Goal: Task Accomplishment & Management: Manage account settings

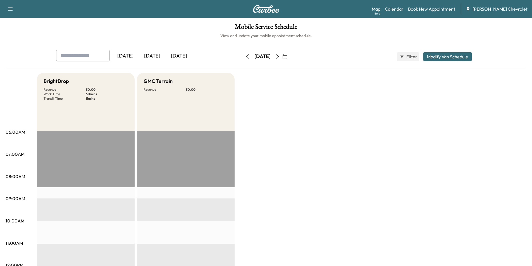
click at [158, 58] on div "[DATE]" at bounding box center [152, 56] width 27 height 13
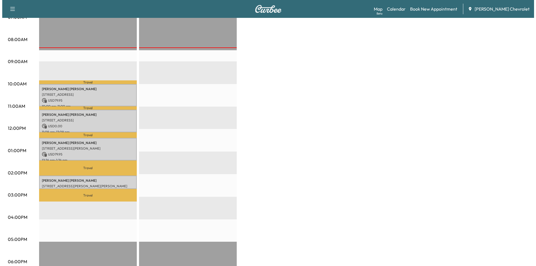
scroll to position [140, 0]
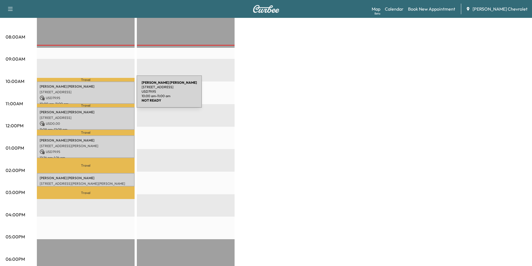
click at [95, 95] on p "USD 79.95" at bounding box center [86, 97] width 92 height 5
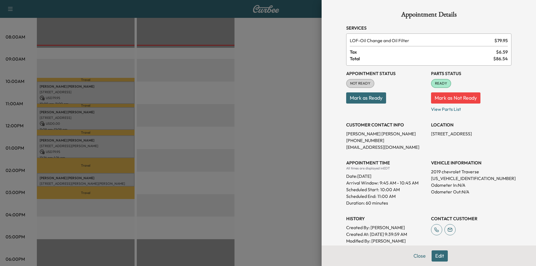
click at [95, 116] on div at bounding box center [268, 133] width 536 height 266
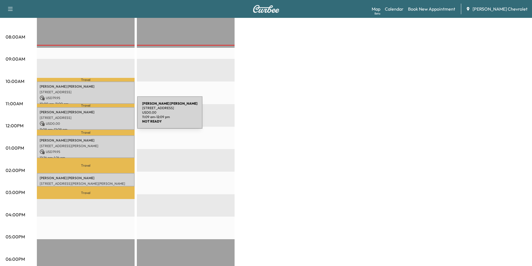
click at [95, 116] on p "[STREET_ADDRESS]" at bounding box center [86, 118] width 92 height 4
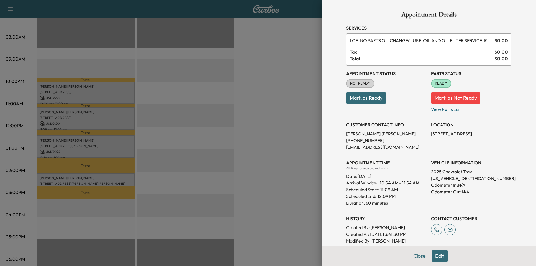
click at [94, 133] on div at bounding box center [268, 133] width 536 height 266
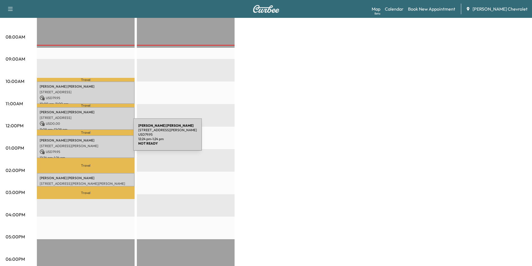
click at [91, 138] on p "[PERSON_NAME]" at bounding box center [86, 140] width 92 height 4
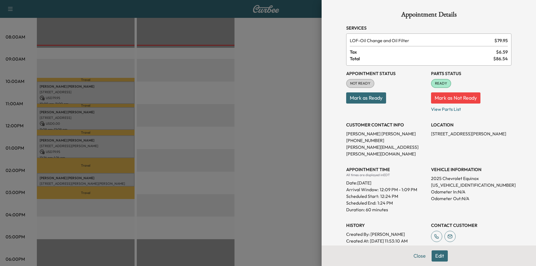
click at [88, 174] on div at bounding box center [268, 133] width 536 height 266
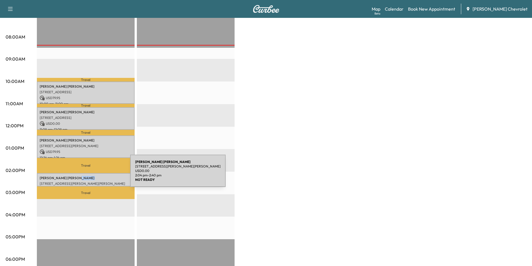
click at [88, 176] on p "[PERSON_NAME]" at bounding box center [86, 178] width 92 height 4
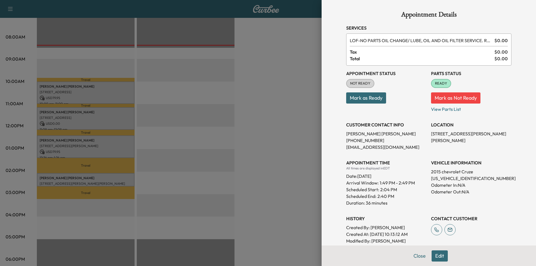
click at [147, 168] on div at bounding box center [268, 133] width 536 height 266
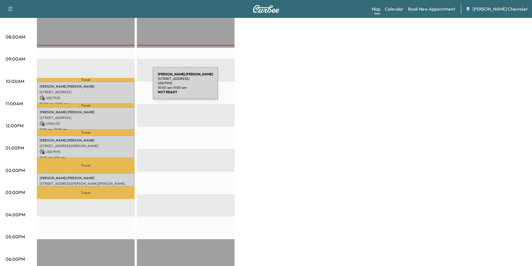
click at [99, 91] on p "[STREET_ADDRESS]" at bounding box center [86, 92] width 92 height 4
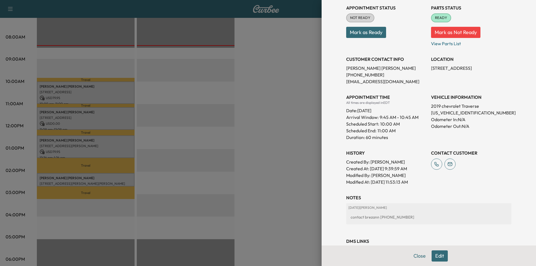
scroll to position [56, 0]
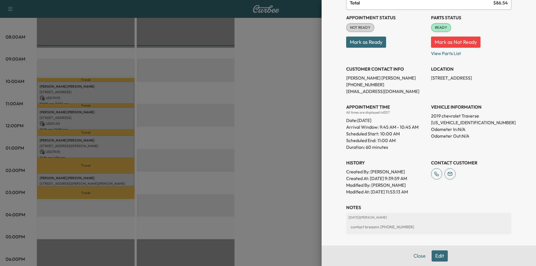
click at [436, 254] on button "Edit" at bounding box center [440, 255] width 16 height 11
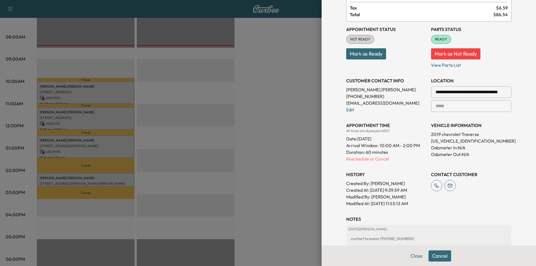
scroll to position [68, 0]
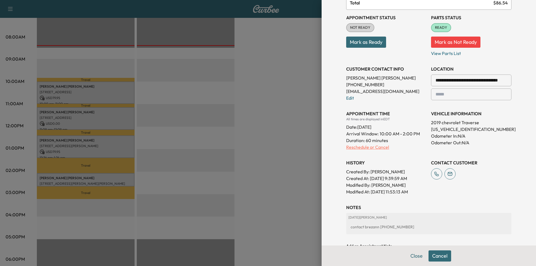
click at [370, 150] on p "Reschedule or Cancel" at bounding box center [386, 147] width 80 height 7
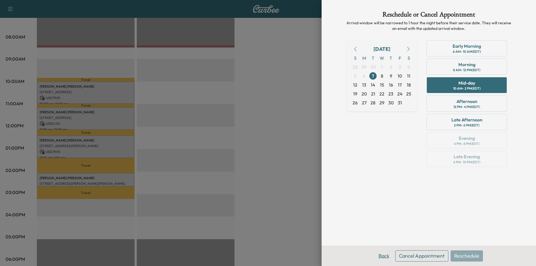
click at [384, 257] on button "Back" at bounding box center [384, 255] width 18 height 11
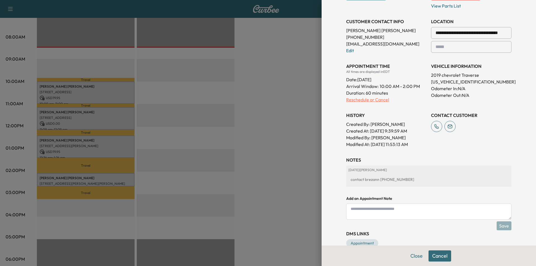
scroll to position [128, 0]
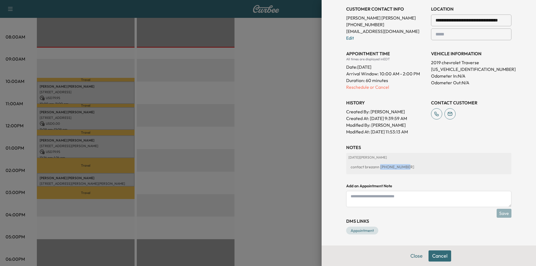
drag, startPoint x: 403, startPoint y: 167, endPoint x: 376, endPoint y: 167, distance: 26.8
click at [376, 167] on div "contact brezann [PHONE_NUMBER]" at bounding box center [428, 167] width 161 height 10
copy div "[PHONE_NUMBER]"
click at [150, 161] on div at bounding box center [268, 133] width 536 height 266
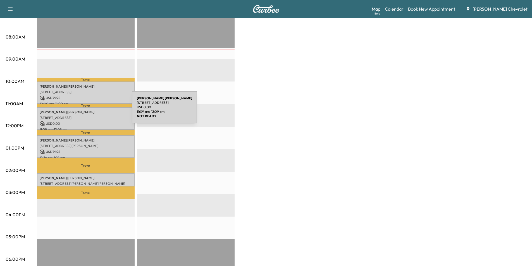
click at [89, 112] on p "[PERSON_NAME]" at bounding box center [86, 112] width 92 height 4
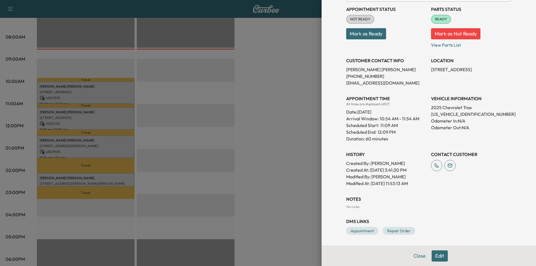
scroll to position [64, 0]
click at [436, 257] on button "Edit" at bounding box center [440, 255] width 16 height 11
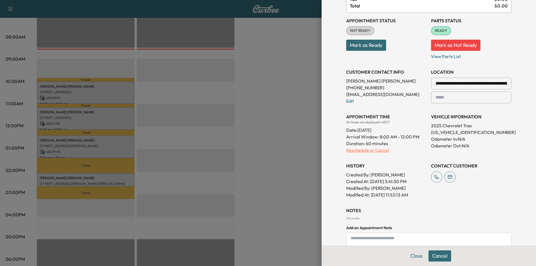
click at [374, 150] on p "Reschedule or Cancel" at bounding box center [386, 150] width 80 height 7
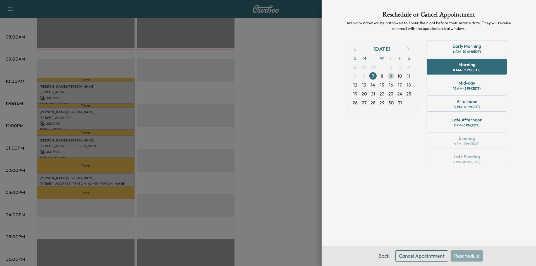
click at [389, 75] on span "9" at bounding box center [390, 75] width 9 height 9
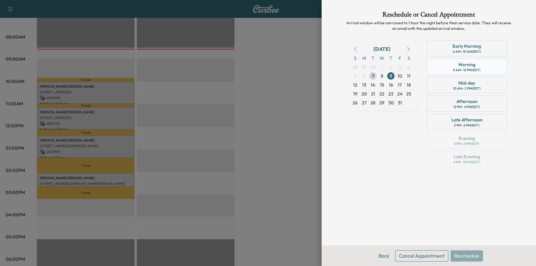
click at [482, 71] on div "Morning 8 AM - 12 PM (EDT)" at bounding box center [466, 67] width 80 height 16
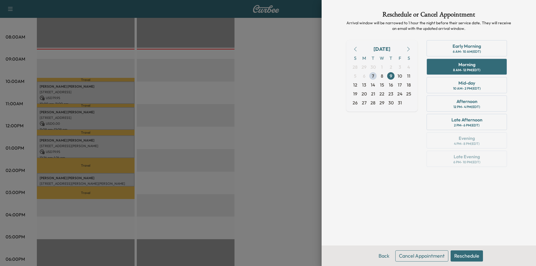
click at [464, 253] on button "Reschedule" at bounding box center [466, 255] width 32 height 11
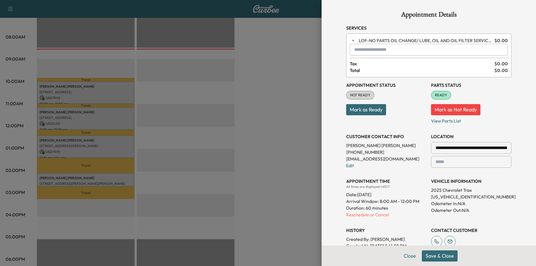
click at [442, 258] on button "Save & Close" at bounding box center [440, 255] width 36 height 11
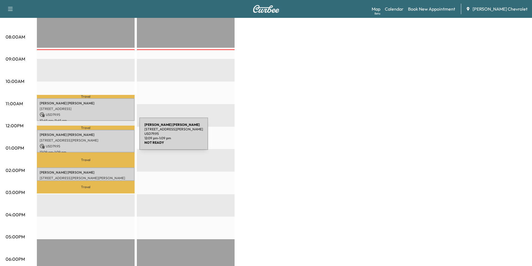
click at [97, 138] on p "[STREET_ADDRESS][PERSON_NAME]" at bounding box center [86, 140] width 92 height 4
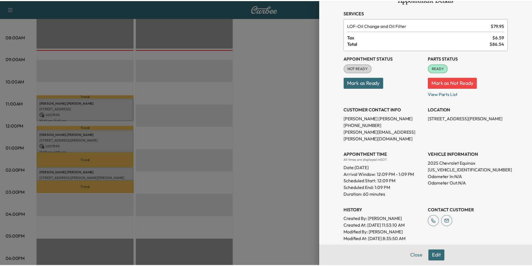
scroll to position [28, 0]
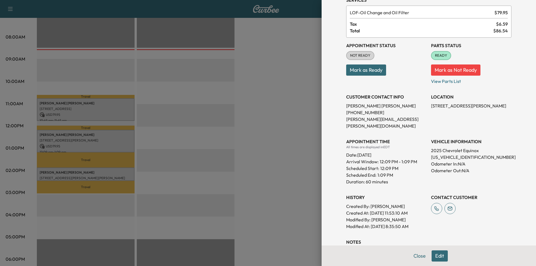
click at [271, 156] on div at bounding box center [268, 133] width 536 height 266
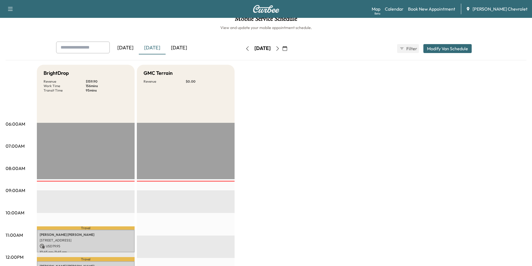
scroll to position [0, 0]
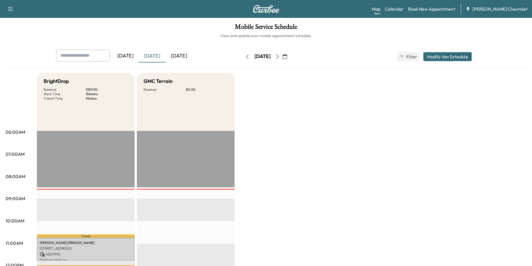
click at [157, 59] on div "[DATE]" at bounding box center [152, 56] width 27 height 13
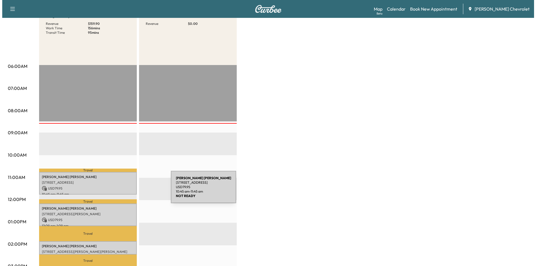
scroll to position [84, 0]
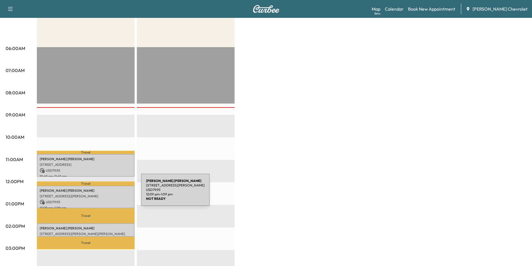
click at [99, 194] on p "[STREET_ADDRESS][PERSON_NAME]" at bounding box center [86, 196] width 92 height 4
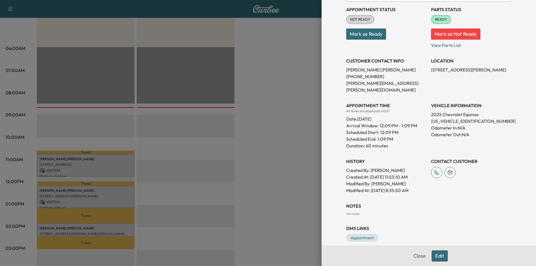
scroll to position [64, 0]
click at [439, 257] on button "Edit" at bounding box center [440, 255] width 16 height 11
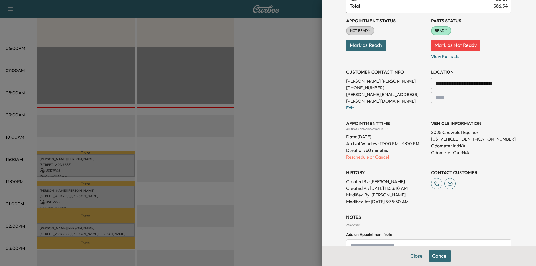
click at [382, 154] on p "Reschedule or Cancel" at bounding box center [386, 157] width 80 height 7
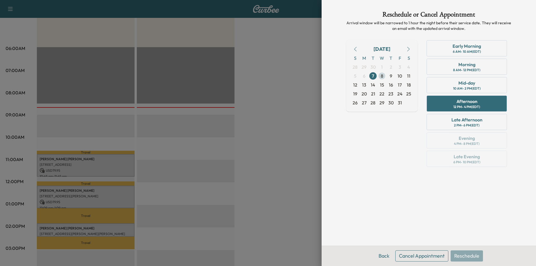
click at [383, 77] on span "8" at bounding box center [382, 76] width 3 height 7
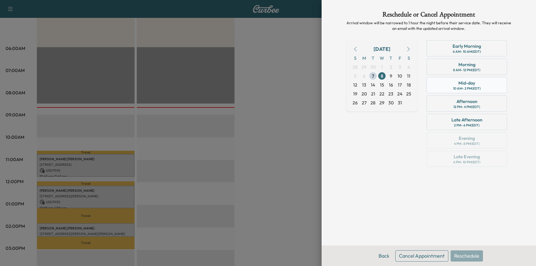
click at [479, 89] on div "10 AM - 2 PM (EDT)" at bounding box center [467, 88] width 28 height 4
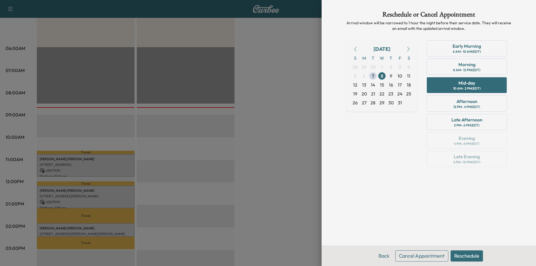
click at [465, 255] on button "Reschedule" at bounding box center [466, 255] width 32 height 11
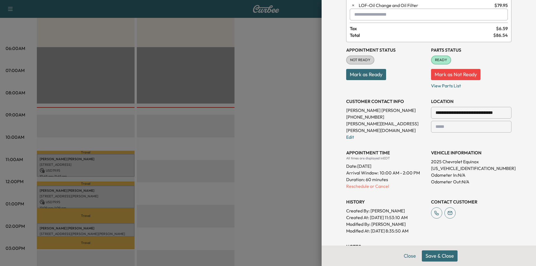
scroll to position [56, 0]
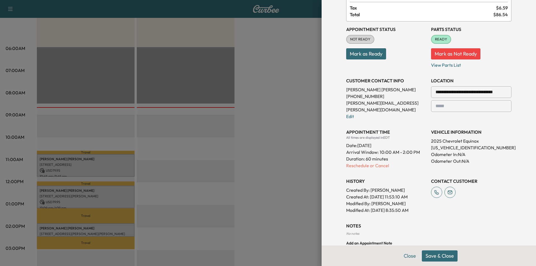
click at [437, 253] on button "Save & Close" at bounding box center [440, 255] width 36 height 11
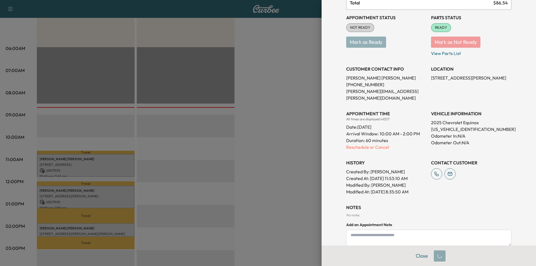
scroll to position [44, 0]
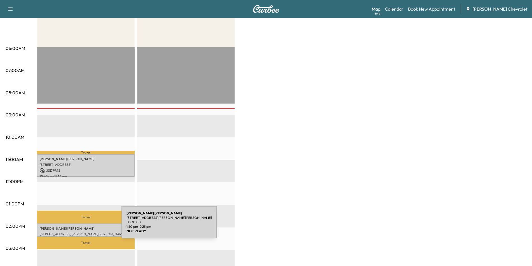
click at [80, 226] on p "[PERSON_NAME]" at bounding box center [86, 228] width 92 height 4
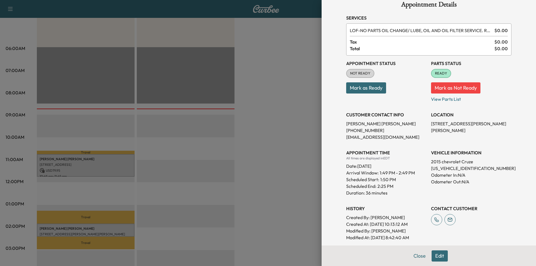
scroll to position [9, 0]
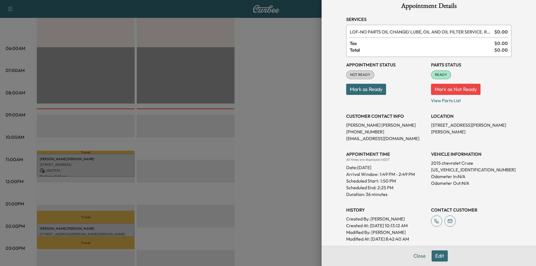
click at [436, 257] on button "Edit" at bounding box center [440, 255] width 16 height 11
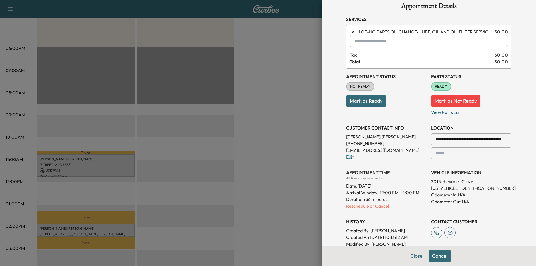
click at [371, 206] on p "Reschedule or Cancel" at bounding box center [386, 206] width 80 height 7
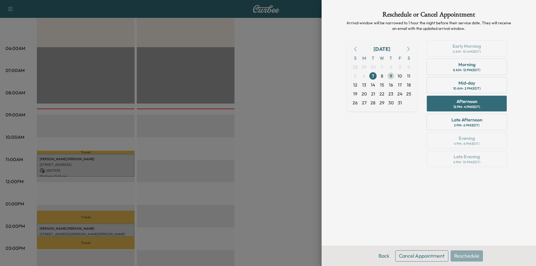
click at [390, 76] on span "9" at bounding box center [391, 76] width 3 height 7
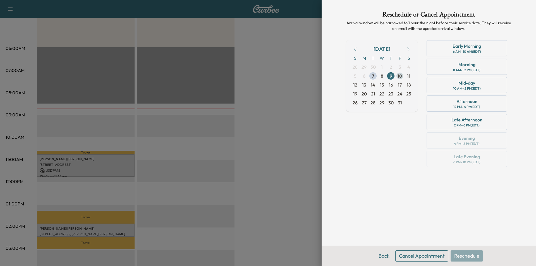
click at [399, 77] on span "10" at bounding box center [399, 76] width 4 height 7
click at [366, 85] on span "13" at bounding box center [364, 85] width 4 height 7
click at [401, 77] on span "10" at bounding box center [399, 76] width 4 height 7
click at [365, 86] on span "13" at bounding box center [364, 85] width 4 height 7
click at [392, 76] on span "9" at bounding box center [390, 75] width 9 height 9
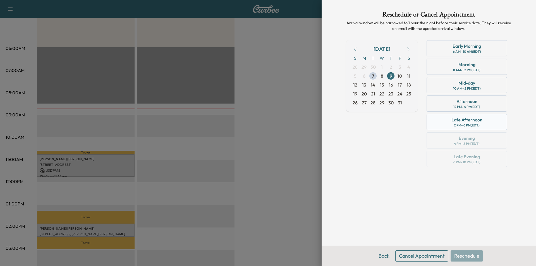
click at [458, 119] on div "Late Afternoon" at bounding box center [466, 119] width 31 height 7
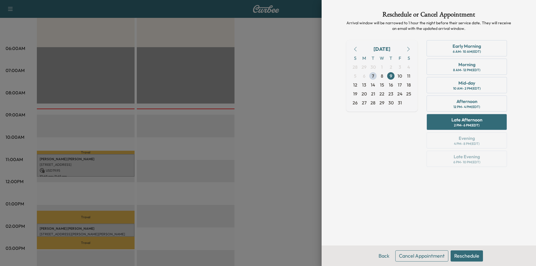
click at [462, 255] on button "Reschedule" at bounding box center [466, 255] width 32 height 11
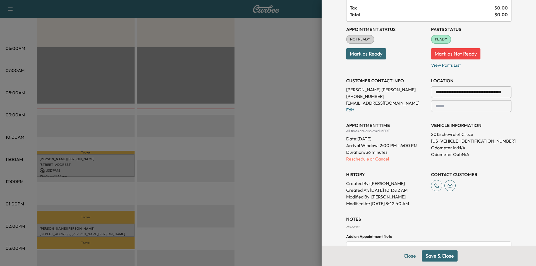
click at [441, 257] on button "Save & Close" at bounding box center [440, 255] width 36 height 11
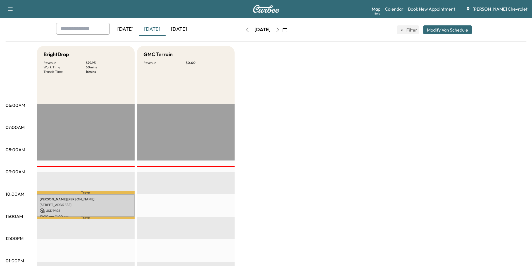
scroll to position [28, 0]
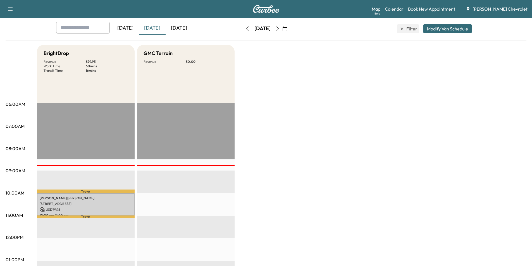
click at [280, 30] on icon "button" at bounding box center [277, 29] width 4 height 4
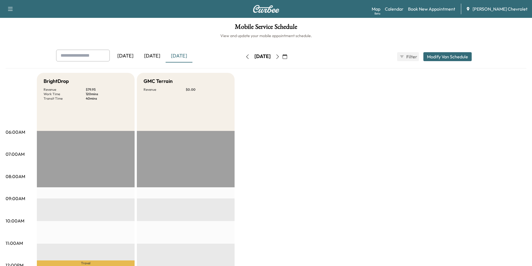
click at [280, 58] on icon "button" at bounding box center [277, 56] width 4 height 4
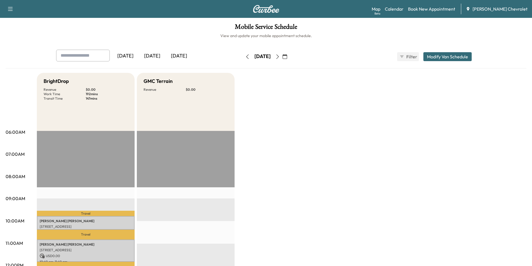
click at [245, 57] on icon "button" at bounding box center [247, 56] width 4 height 4
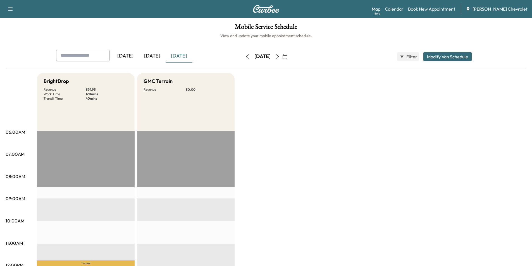
click at [243, 57] on button "button" at bounding box center [247, 56] width 9 height 9
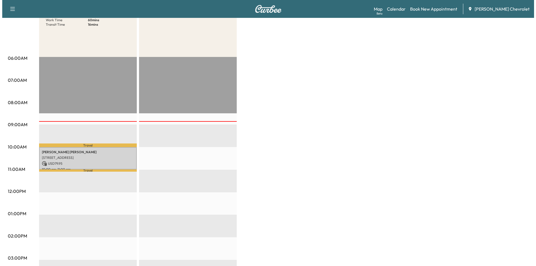
scroll to position [84, 0]
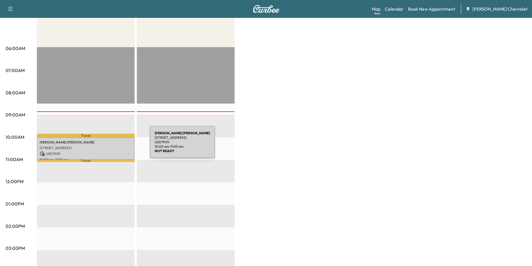
click at [108, 146] on p "[STREET_ADDRESS]" at bounding box center [86, 148] width 92 height 4
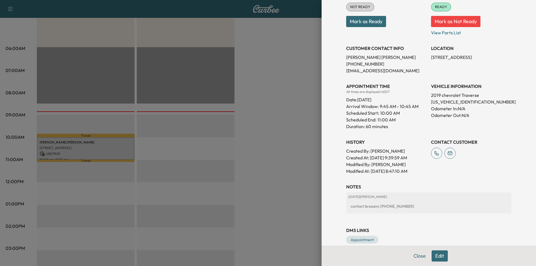
scroll to position [86, 0]
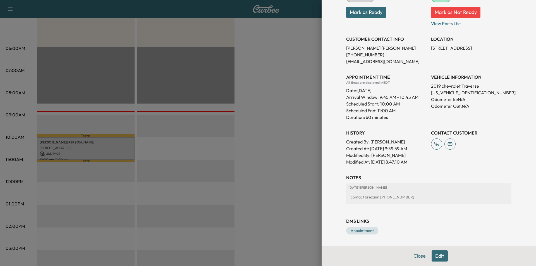
click at [436, 258] on button "Edit" at bounding box center [440, 255] width 16 height 11
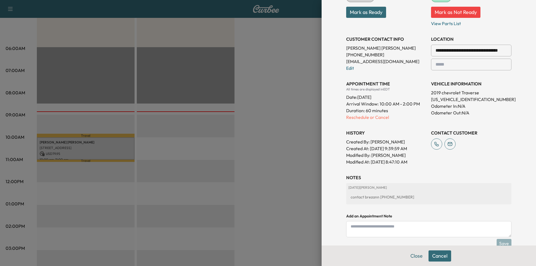
click at [403, 227] on textarea at bounding box center [428, 229] width 165 height 16
type textarea "**********"
click at [500, 242] on button "Save" at bounding box center [504, 243] width 15 height 9
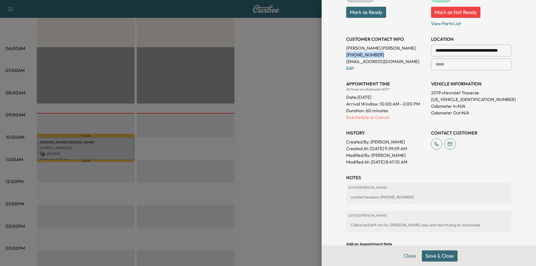
drag, startPoint x: 373, startPoint y: 54, endPoint x: 341, endPoint y: 56, distance: 32.1
click at [341, 56] on div "**********" at bounding box center [428, 103] width 179 height 401
copy p "[PHONE_NUMBER]"
click at [279, 210] on div at bounding box center [268, 133] width 536 height 266
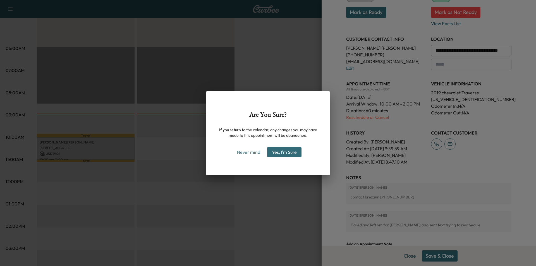
click at [263, 197] on div "Are You Sure? If you return to the calendar, any changes you may have made to t…" at bounding box center [268, 133] width 536 height 266
